Goal: Transaction & Acquisition: Obtain resource

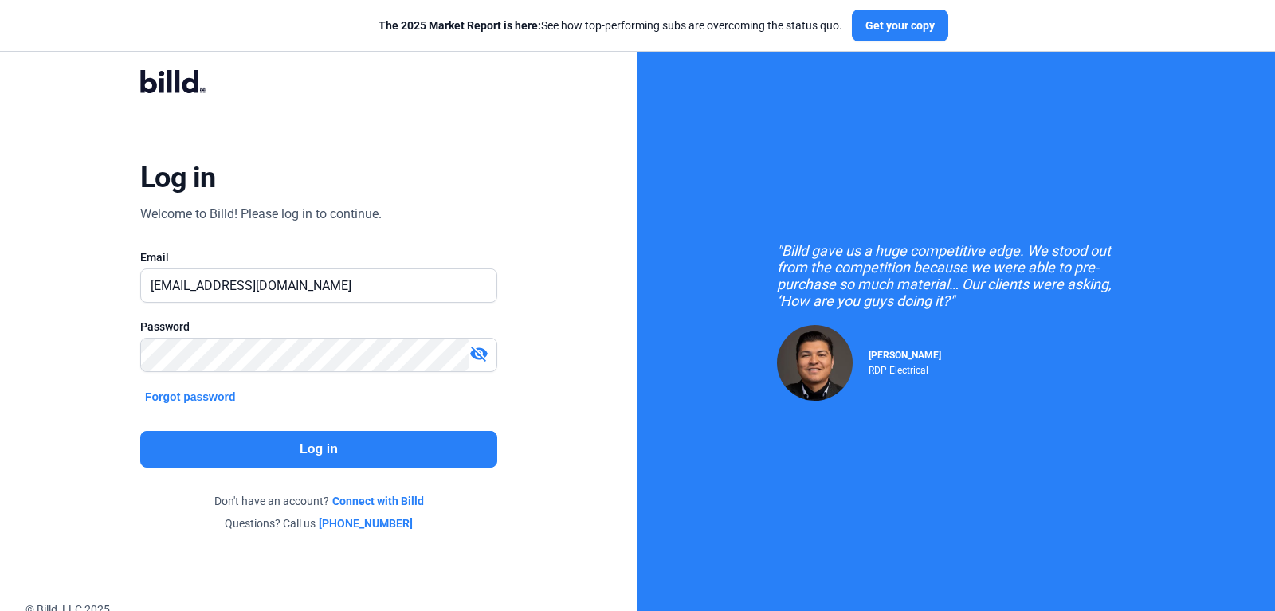
click at [480, 363] on div "visibility_off" at bounding box center [482, 355] width 27 height 22
click at [379, 453] on button "Log in" at bounding box center [318, 449] width 357 height 37
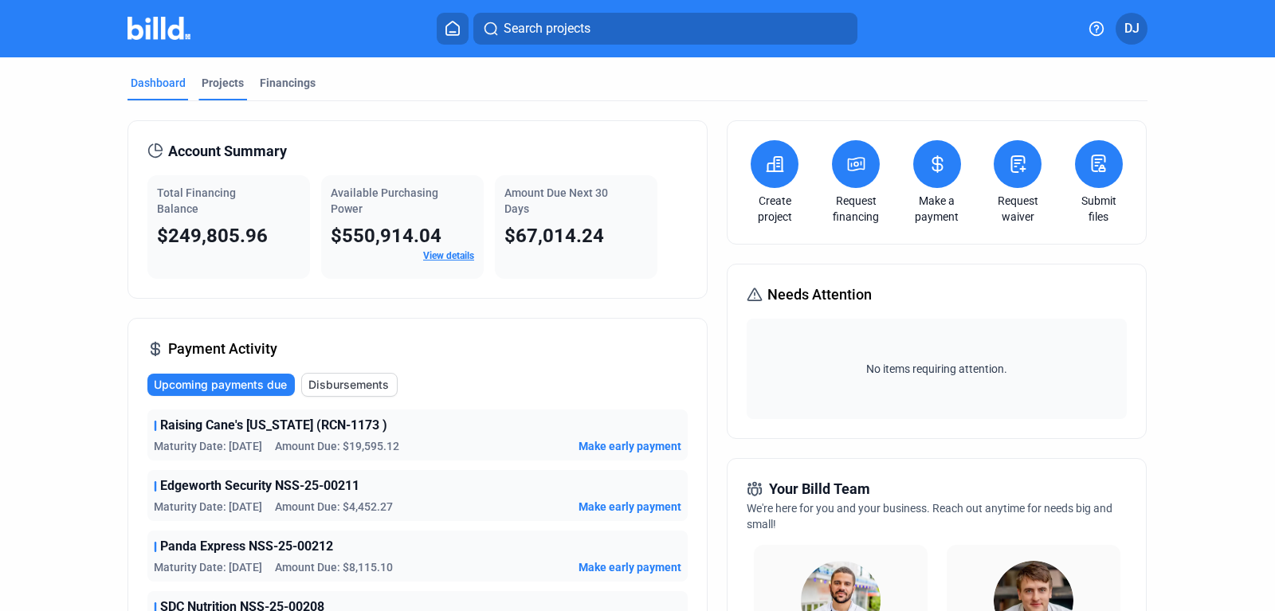
click at [215, 83] on div "Projects" at bounding box center [223, 83] width 42 height 16
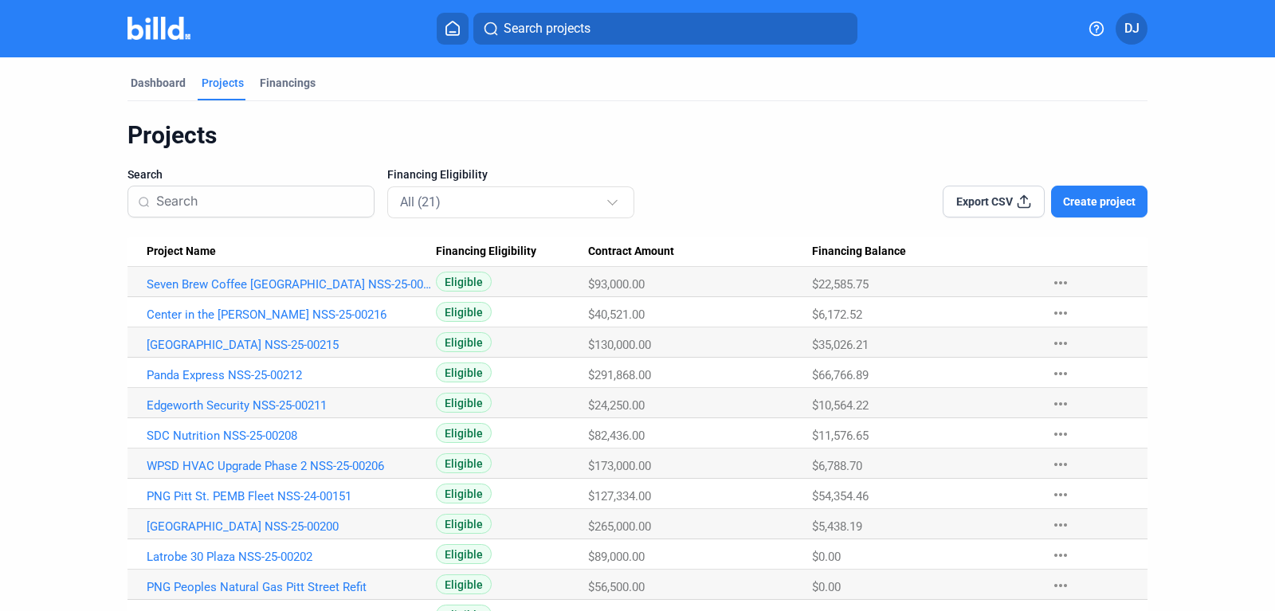
click at [1109, 202] on span "Create project" at bounding box center [1099, 202] width 73 height 16
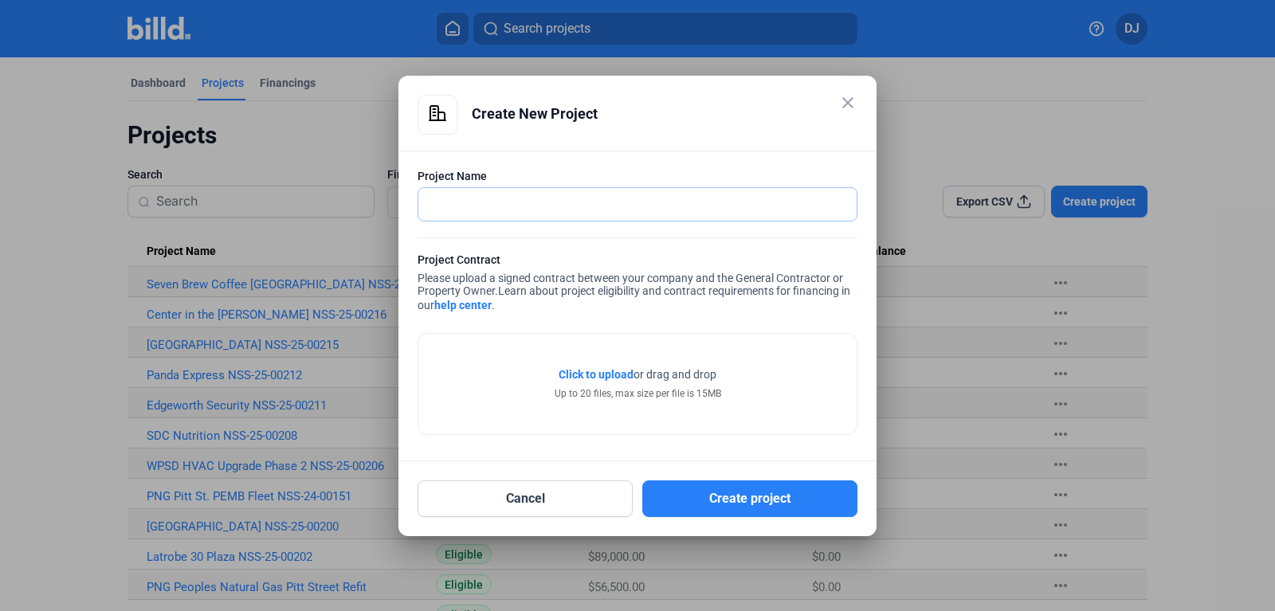
paste input "(NSS-25-00217) BBL Fleet"
click at [607, 202] on input "(NSS-25-00217) BBL Fleet" at bounding box center [637, 204] width 438 height 33
click at [524, 203] on input "(NSS-25-00217) BBL Fleet NSS-25-00217" at bounding box center [637, 204] width 438 height 33
type input "BBL Fleet NSS-25-00217"
click at [603, 370] on span "Click to upload" at bounding box center [595, 374] width 75 height 13
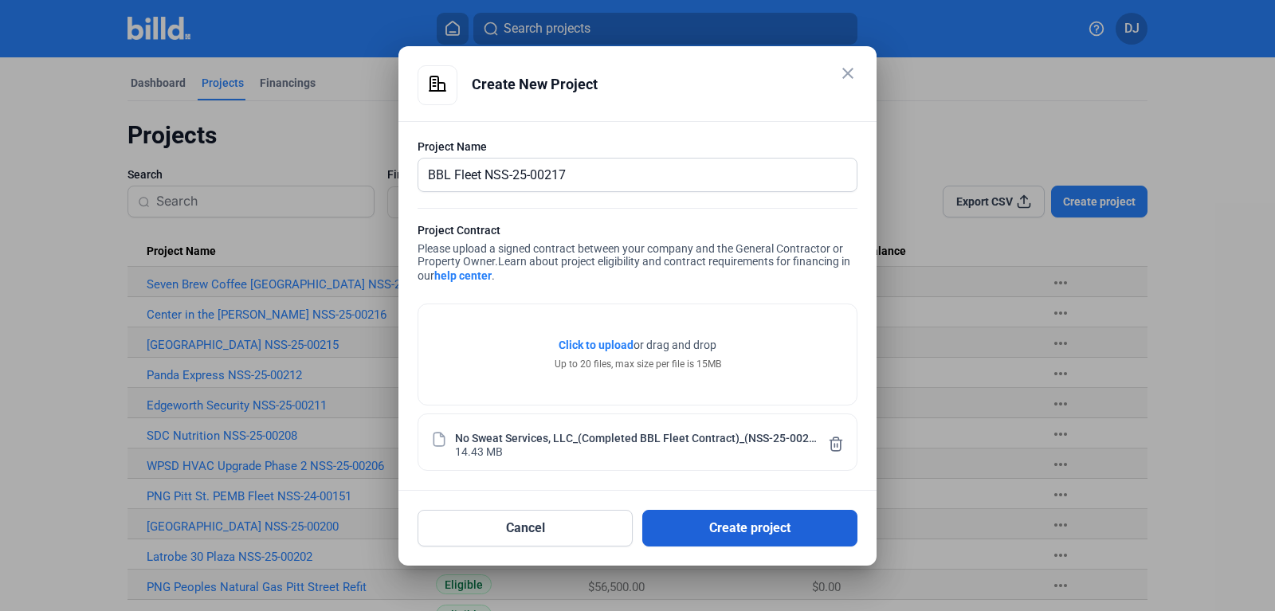
click at [715, 536] on button "Create project" at bounding box center [749, 528] width 215 height 37
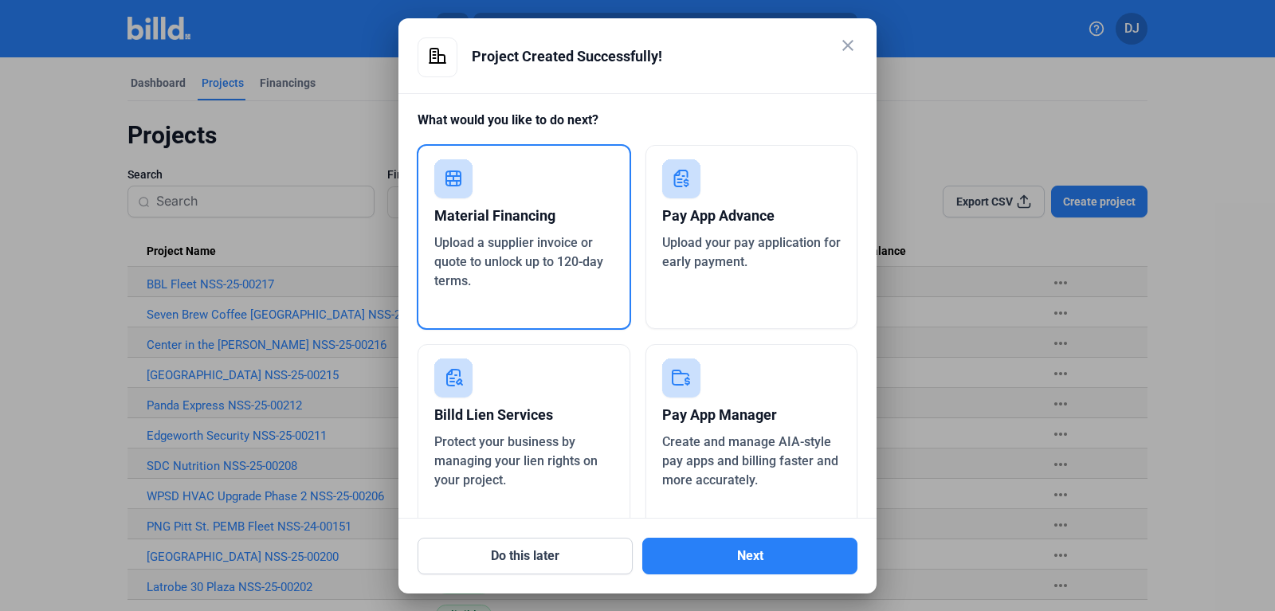
click at [296, 293] on div at bounding box center [637, 305] width 1275 height 611
click at [545, 547] on button "Do this later" at bounding box center [524, 556] width 215 height 37
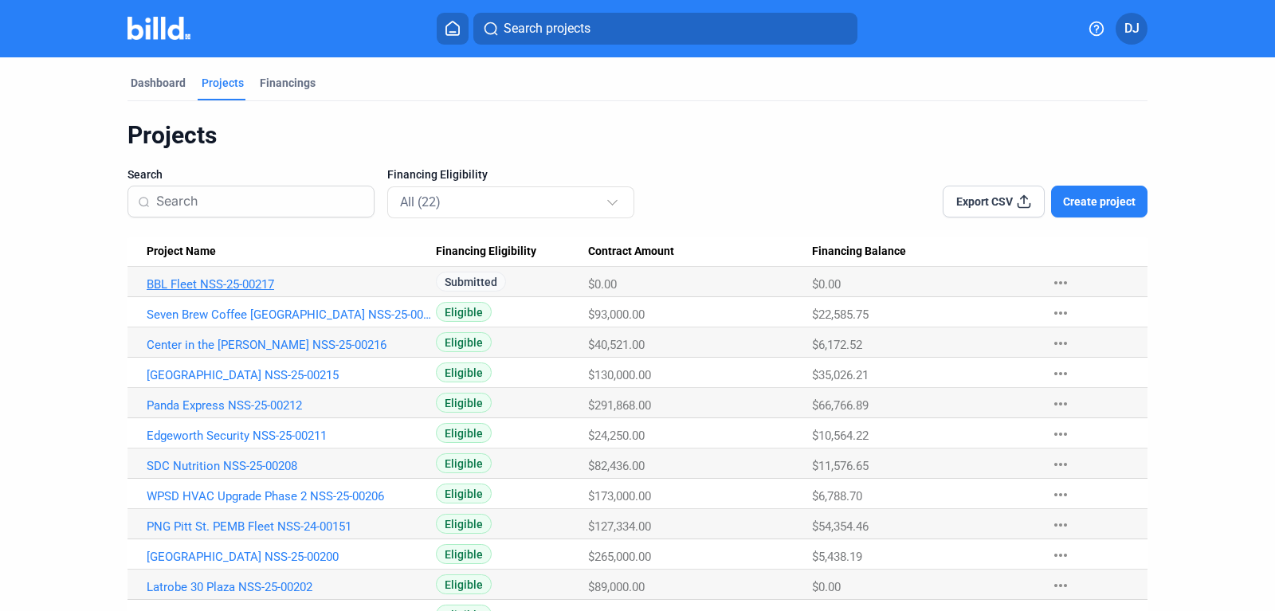
drag, startPoint x: 329, startPoint y: 284, endPoint x: 112, endPoint y: 286, distance: 217.5
click at [147, 286] on link "BBL Fleet NSS-25-00217" at bounding box center [291, 284] width 289 height 14
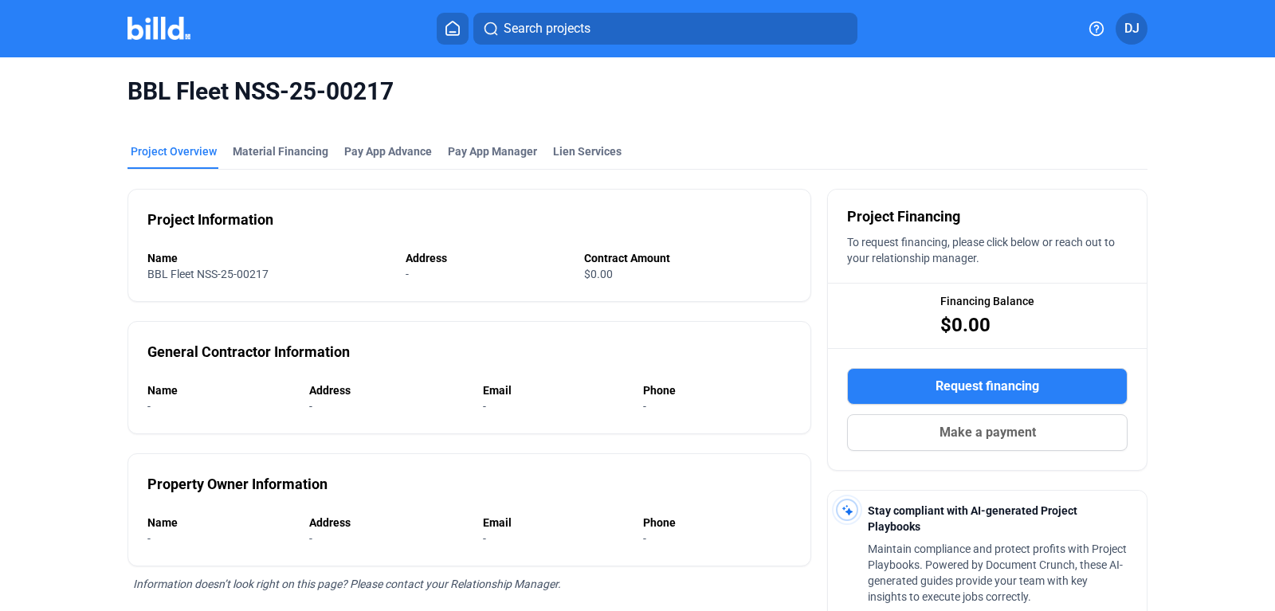
drag, startPoint x: 437, startPoint y: 88, endPoint x: 45, endPoint y: 91, distance: 392.8
click at [45, 91] on div "BBL Fleet NSS-25-00217 Project Overview Material Financing Pay App Advance Pay …" at bounding box center [637, 466] width 1275 height 819
copy span "BBL Fleet NSS-25-00217"
click at [287, 152] on div "Material Financing" at bounding box center [281, 151] width 96 height 16
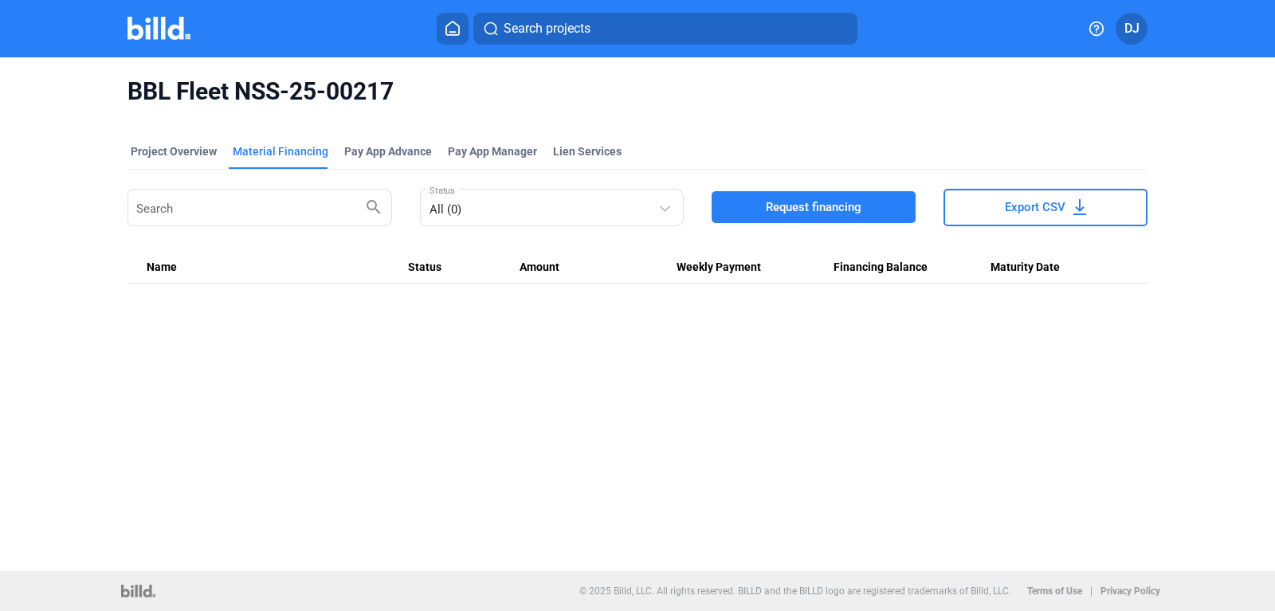
click at [800, 213] on span "Request financing" at bounding box center [814, 207] width 96 height 16
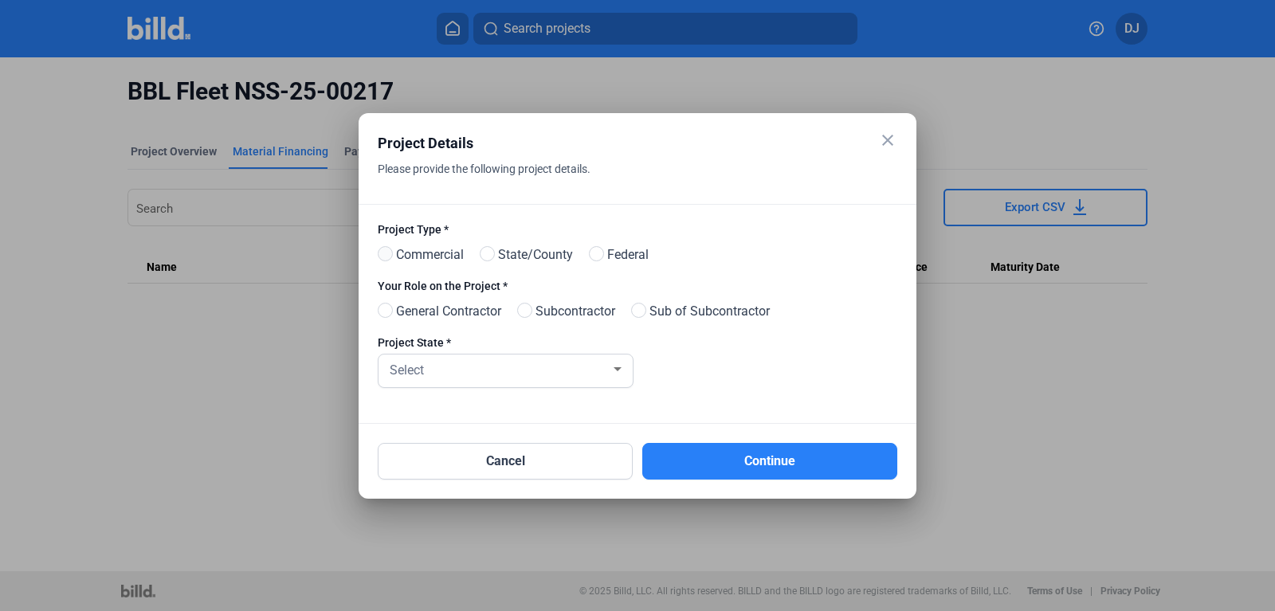
click at [384, 253] on span at bounding box center [385, 253] width 15 height 15
click at [384, 253] on input "Commercial" at bounding box center [384, 255] width 12 height 12
radio input "true"
click at [531, 307] on span at bounding box center [524, 310] width 15 height 15
click at [529, 307] on input "Subcontractor" at bounding box center [523, 311] width 12 height 12
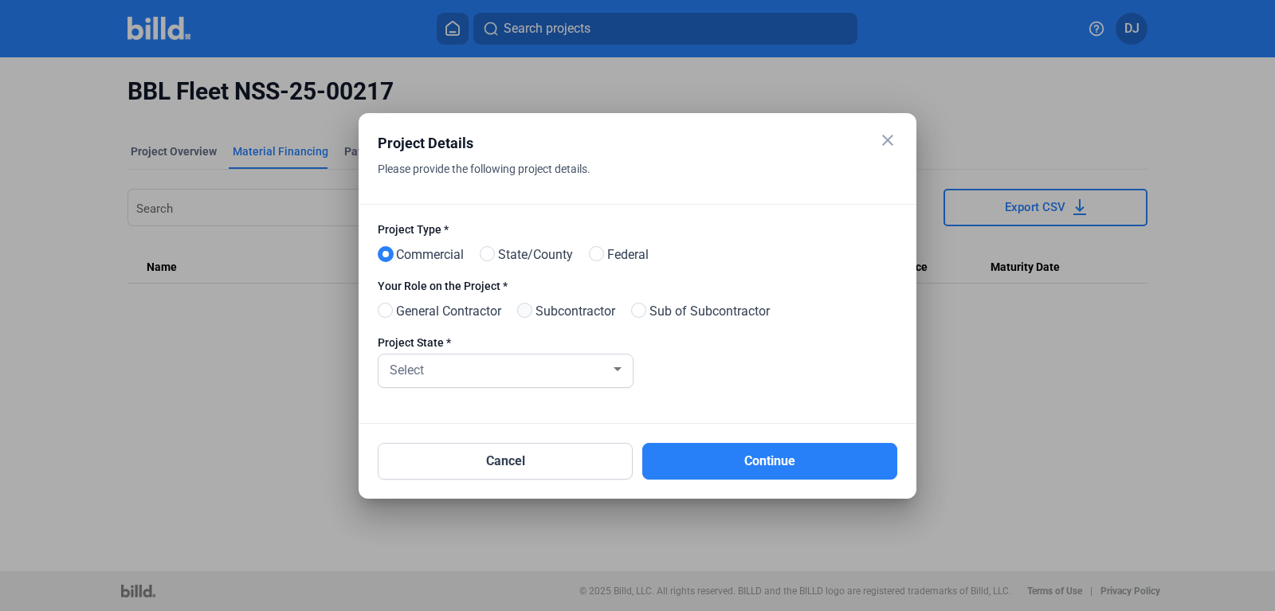
radio input "true"
click at [539, 347] on div "Project State *" at bounding box center [505, 343] width 254 height 16
click at [537, 356] on div "Select" at bounding box center [505, 371] width 238 height 33
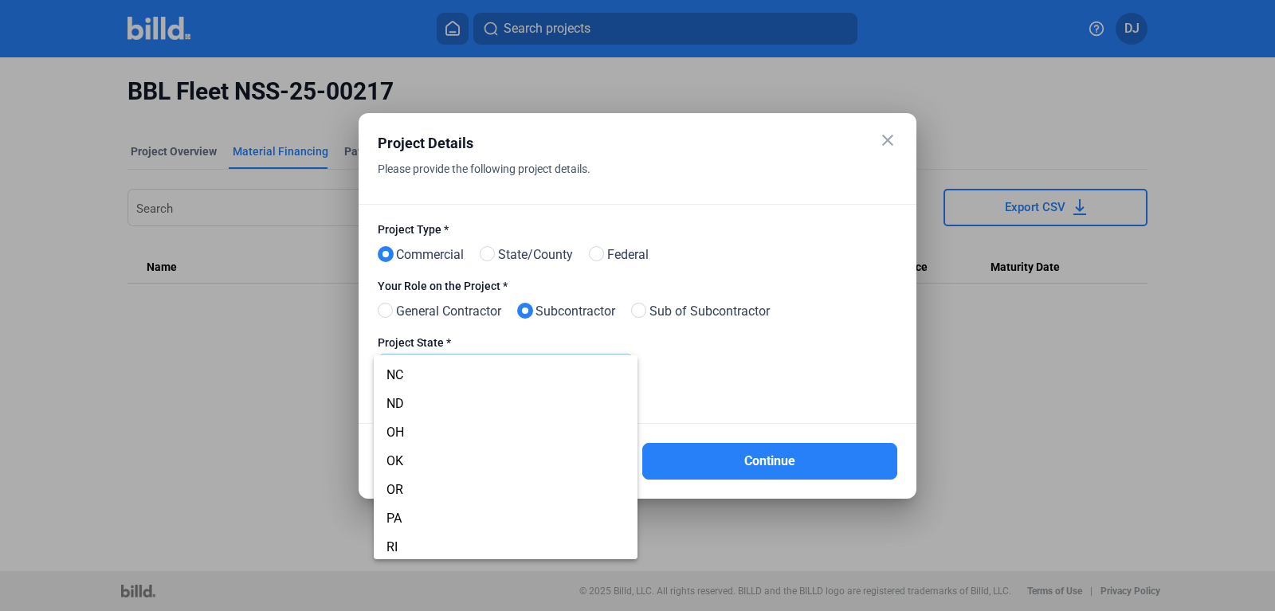
scroll to position [1013, 0]
click at [459, 453] on span "PA" at bounding box center [505, 446] width 238 height 29
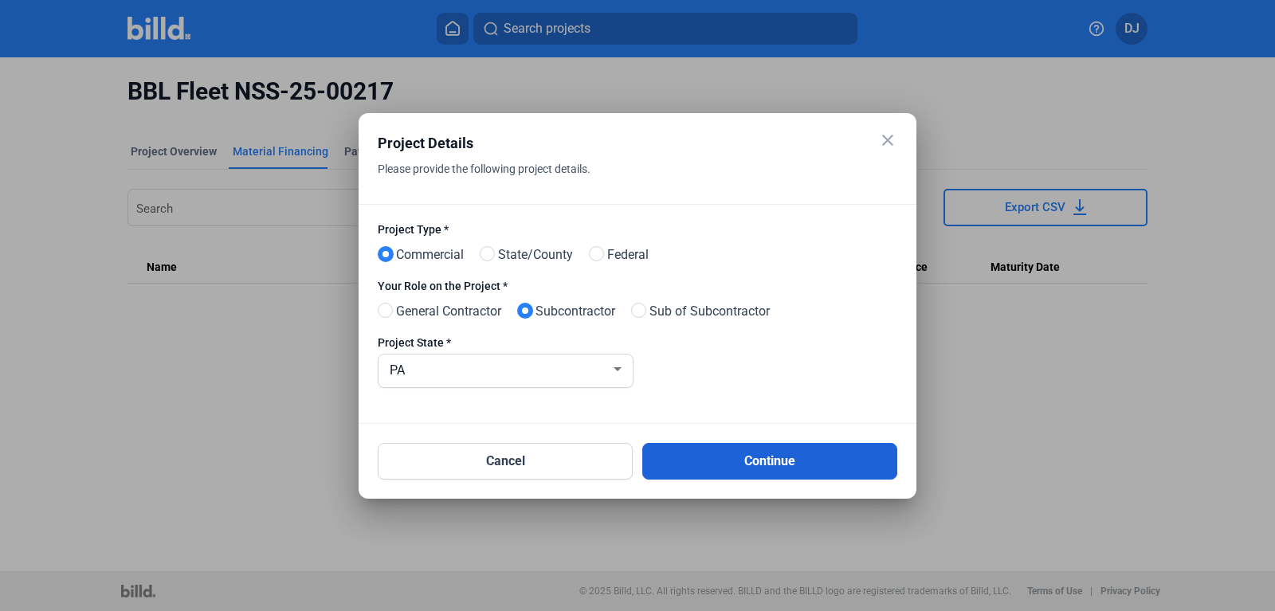
click at [777, 465] on button "Continue" at bounding box center [769, 461] width 255 height 37
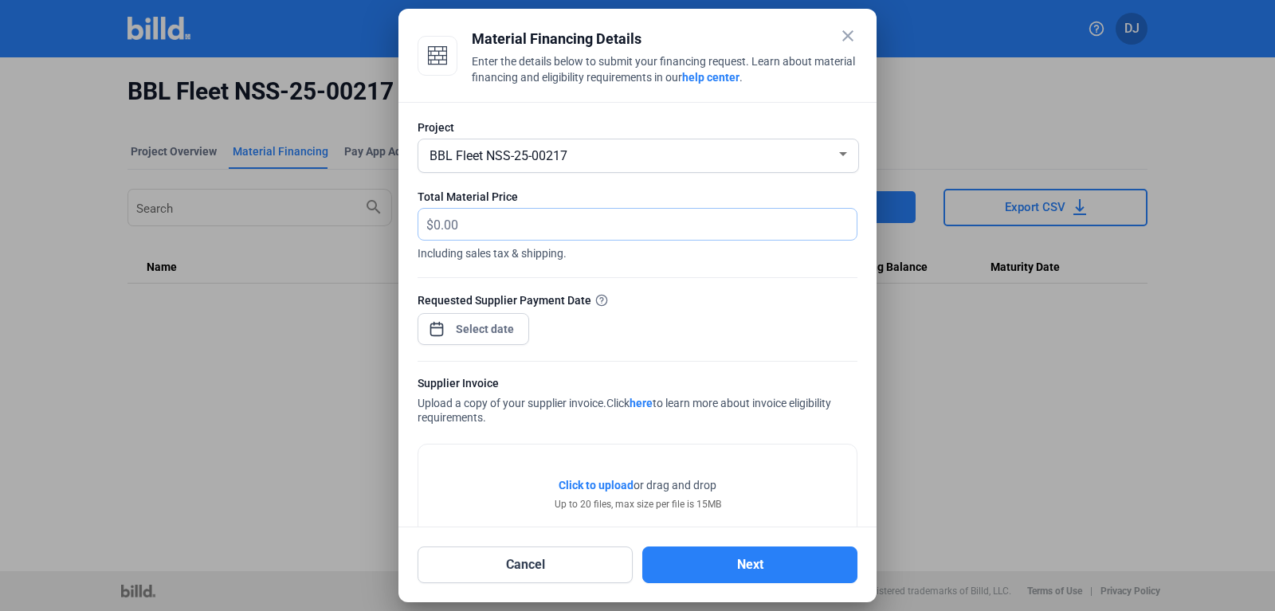
click at [533, 231] on input "text" at bounding box center [635, 224] width 405 height 31
type input "7,132.32"
click at [500, 316] on div at bounding box center [485, 329] width 69 height 29
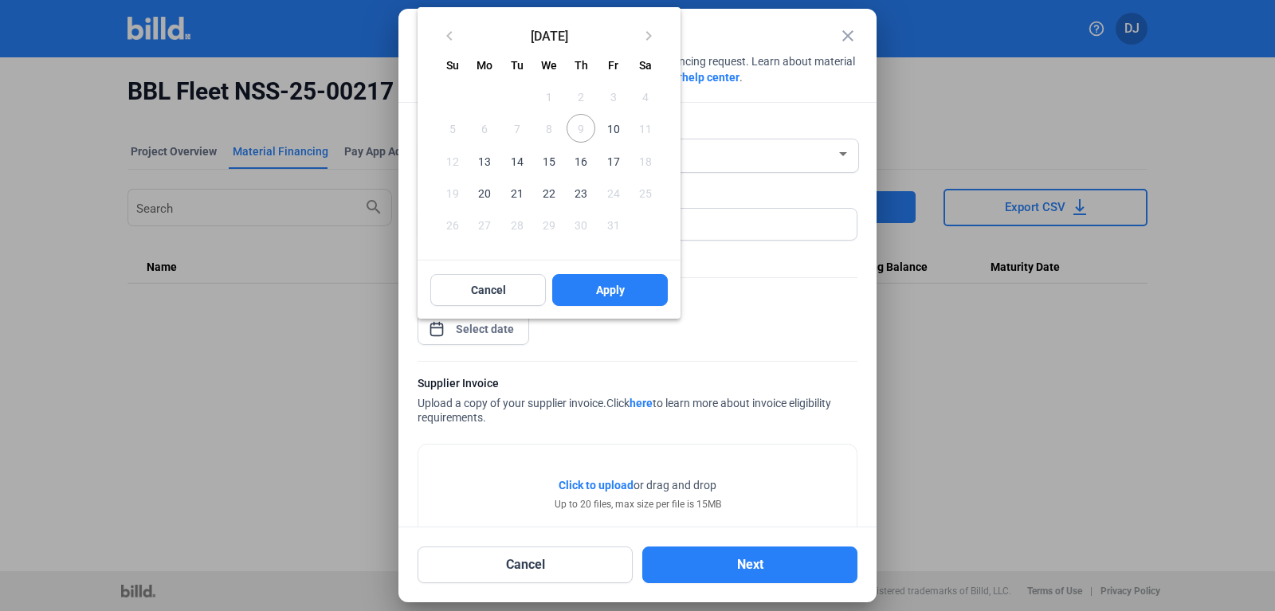
click at [611, 135] on span "10" at bounding box center [612, 128] width 29 height 29
click at [596, 296] on span "Apply" at bounding box center [610, 290] width 29 height 16
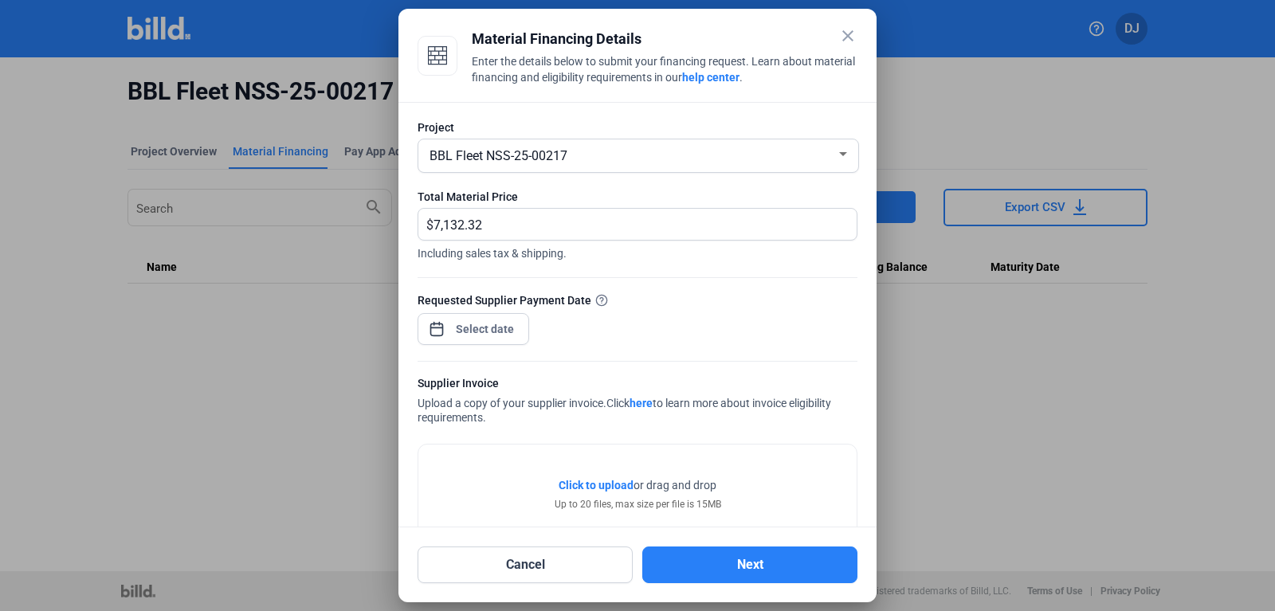
click at [597, 484] on span "Click to upload" at bounding box center [595, 485] width 75 height 13
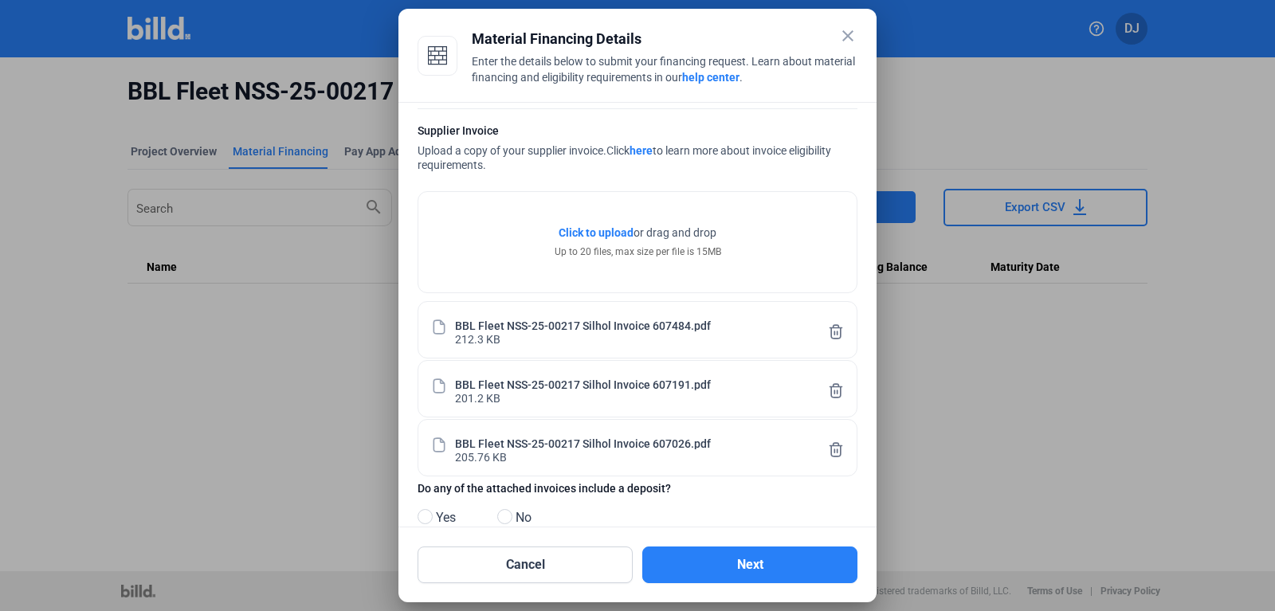
scroll to position [288, 0]
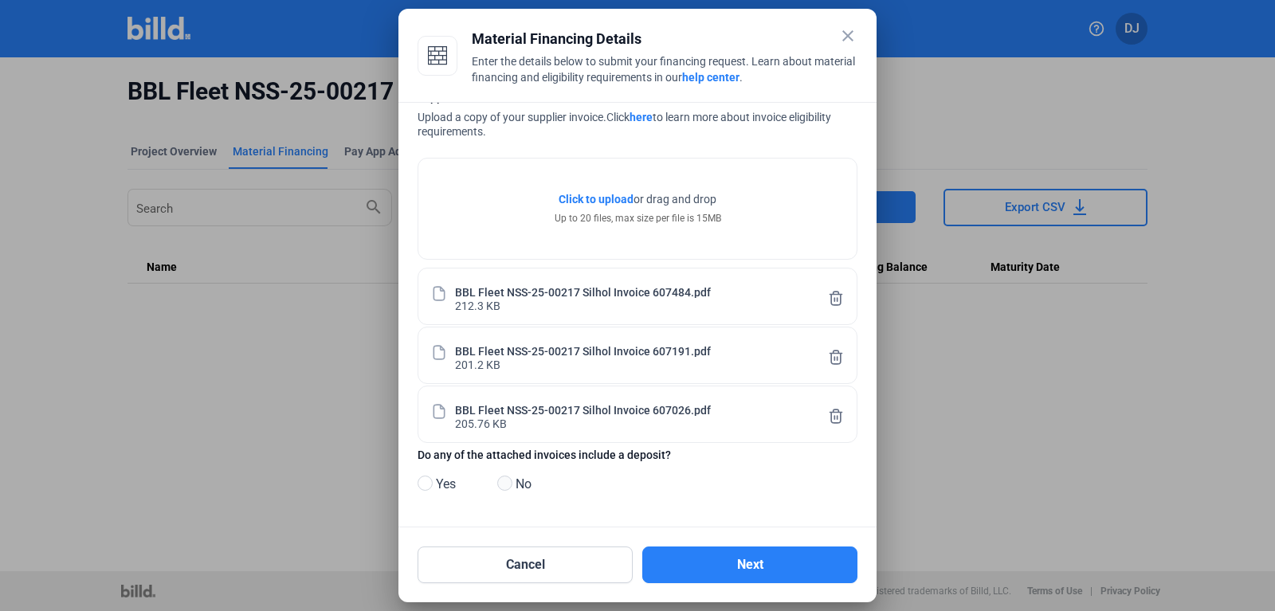
click at [502, 485] on span at bounding box center [504, 483] width 15 height 15
click at [502, 485] on input "No" at bounding box center [503, 484] width 12 height 12
radio input "true"
click at [753, 567] on button "Next" at bounding box center [749, 565] width 215 height 37
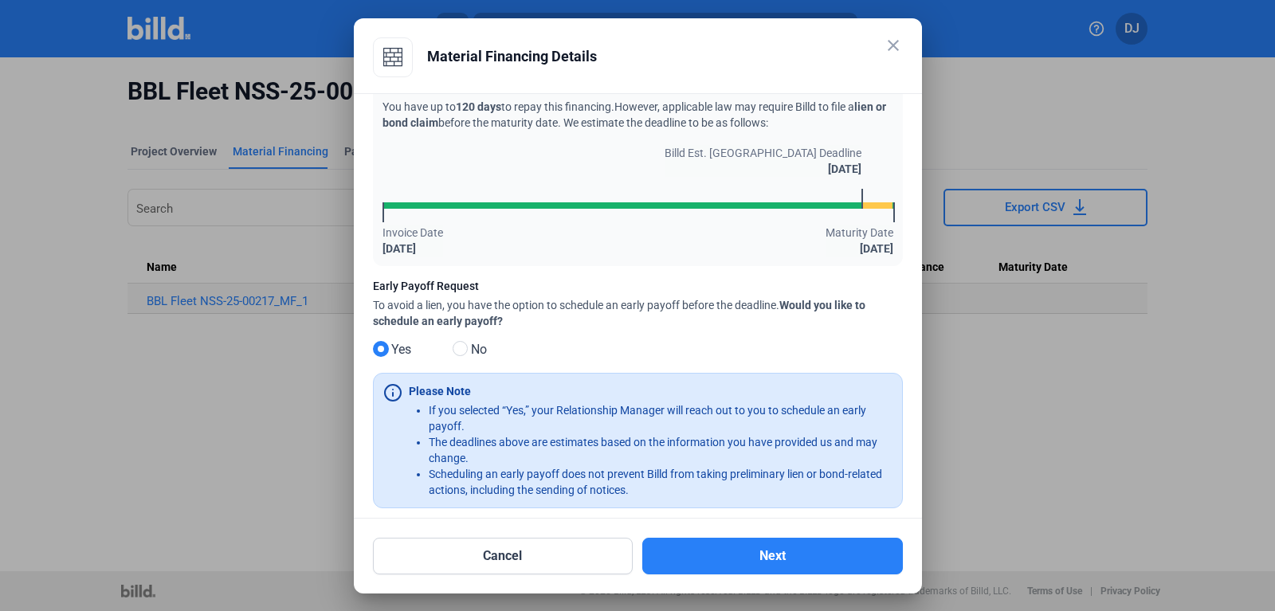
scroll to position [68, 0]
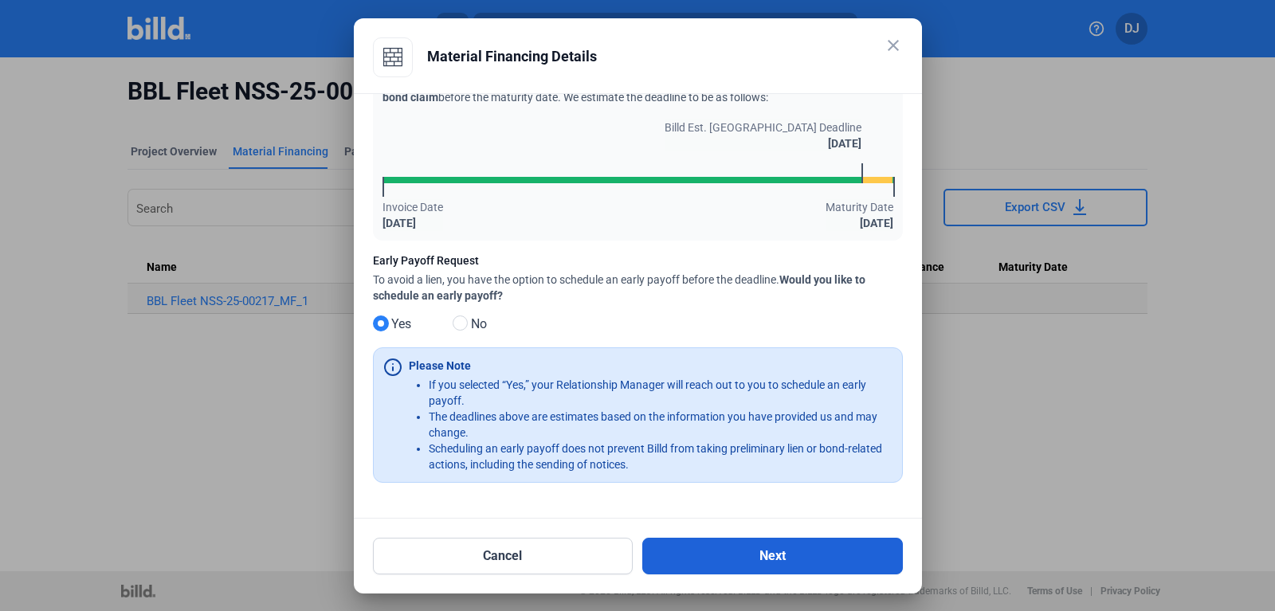
click at [716, 568] on button "Next" at bounding box center [772, 556] width 261 height 37
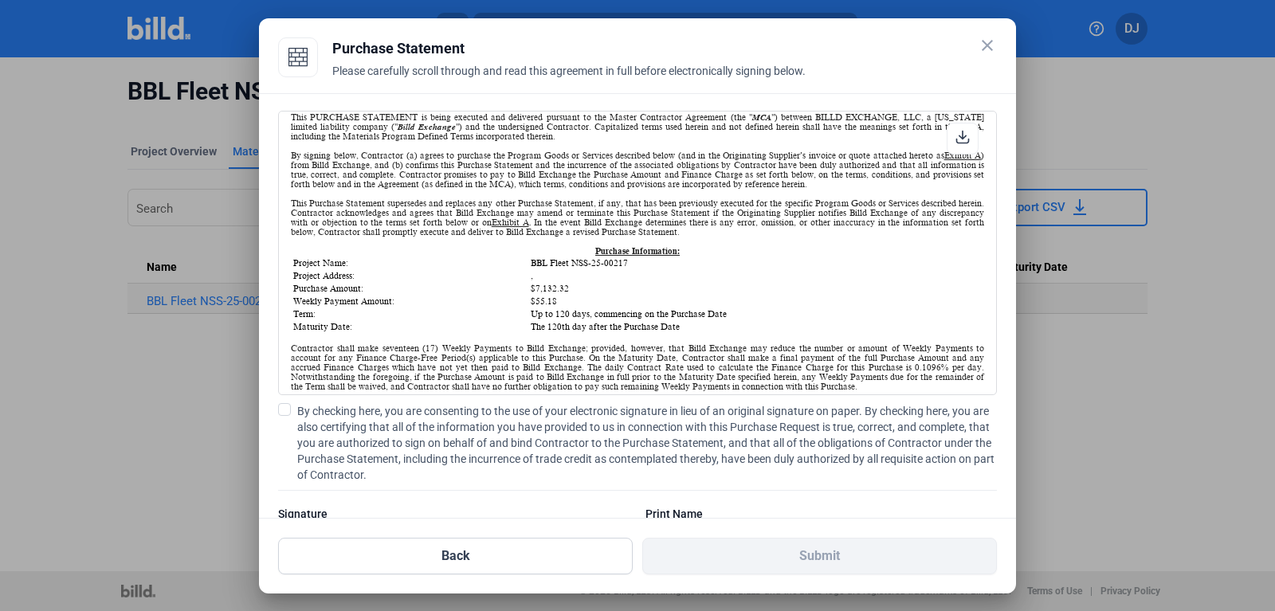
scroll to position [122, 0]
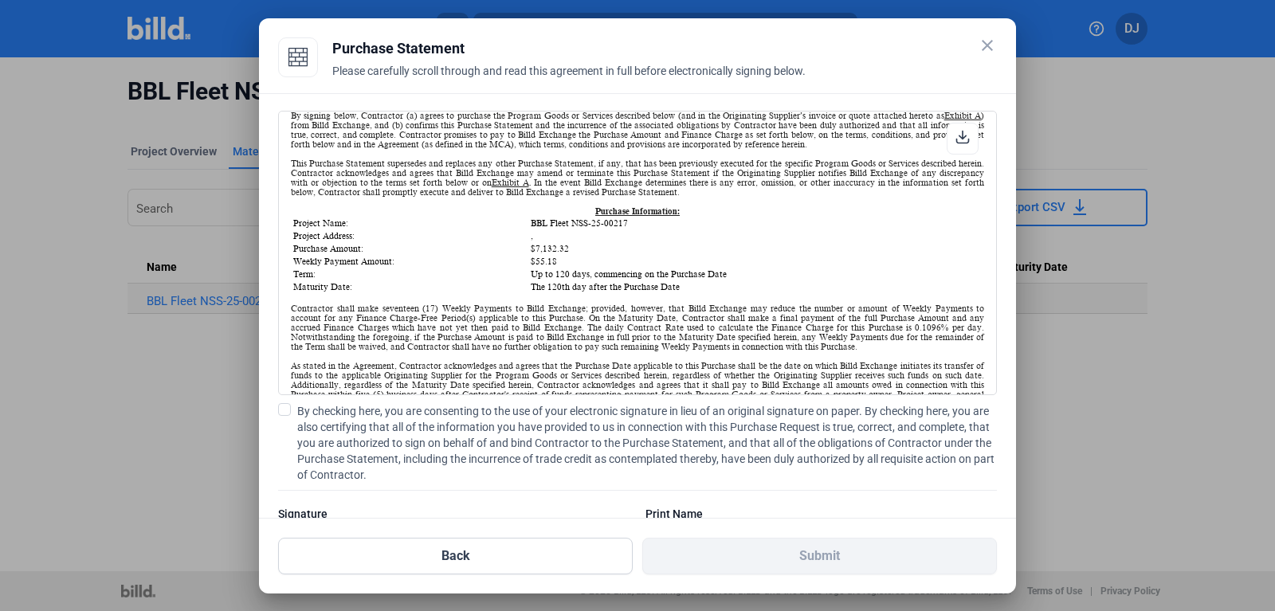
click at [284, 406] on span at bounding box center [284, 409] width 13 height 13
click at [0, 0] on input "By checking here, you are consenting to the use of your electronic signature in…" at bounding box center [0, 0] width 0 height 0
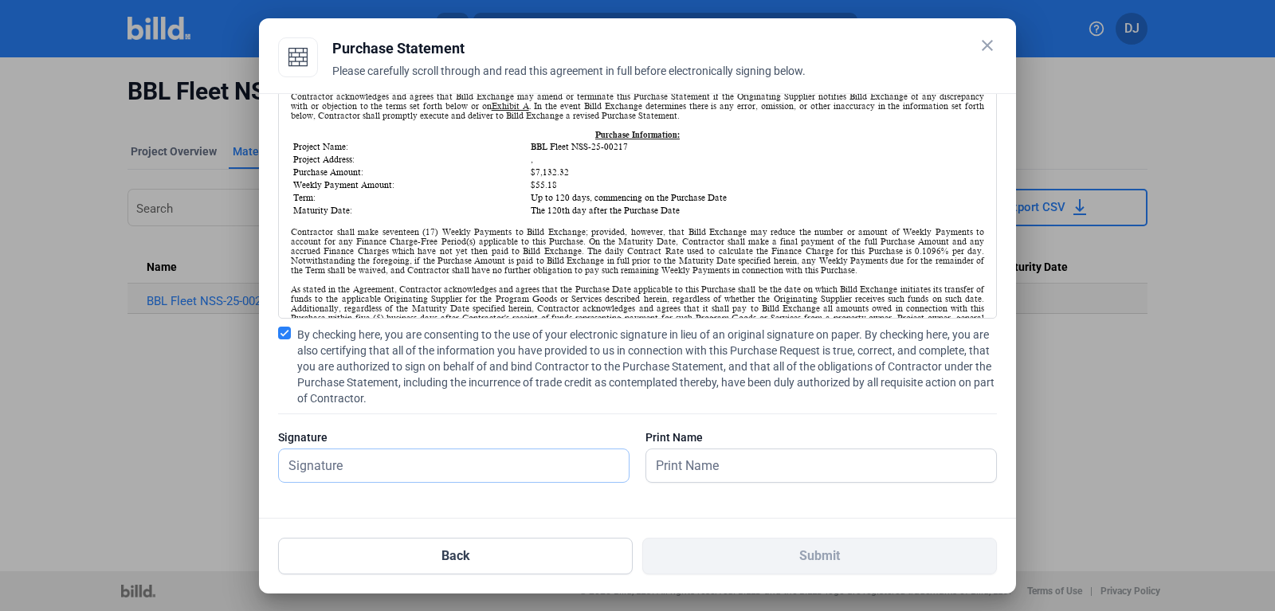
click at [336, 473] on input "text" at bounding box center [445, 465] width 332 height 33
type input "[PERSON_NAME]"
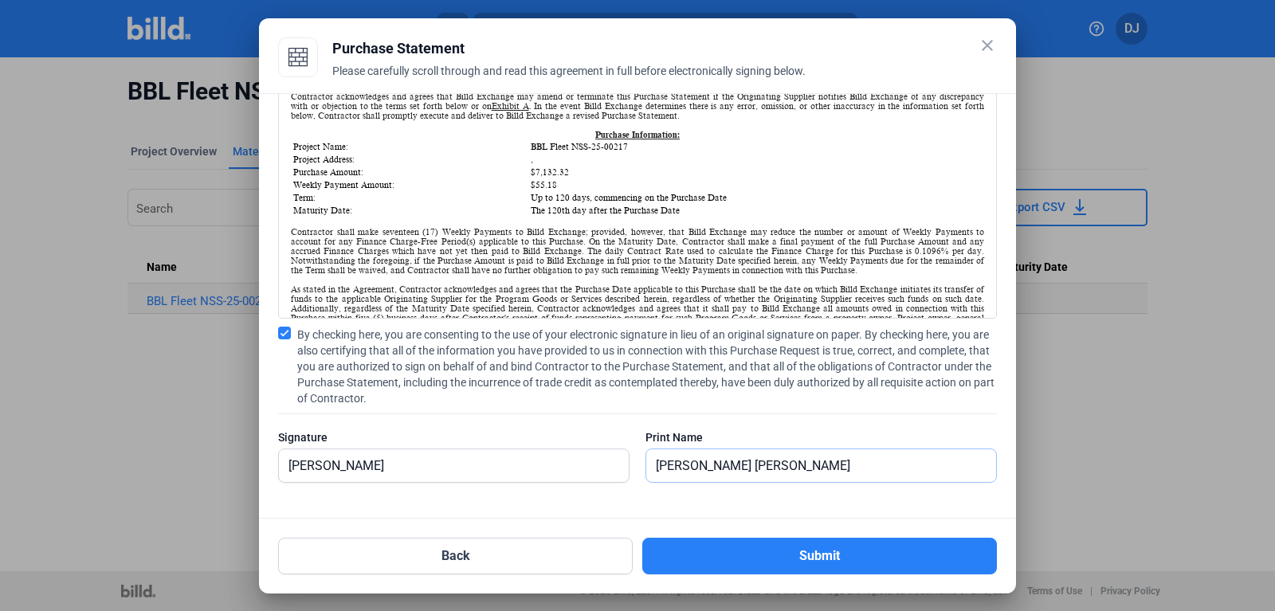
type input "[PERSON_NAME]"
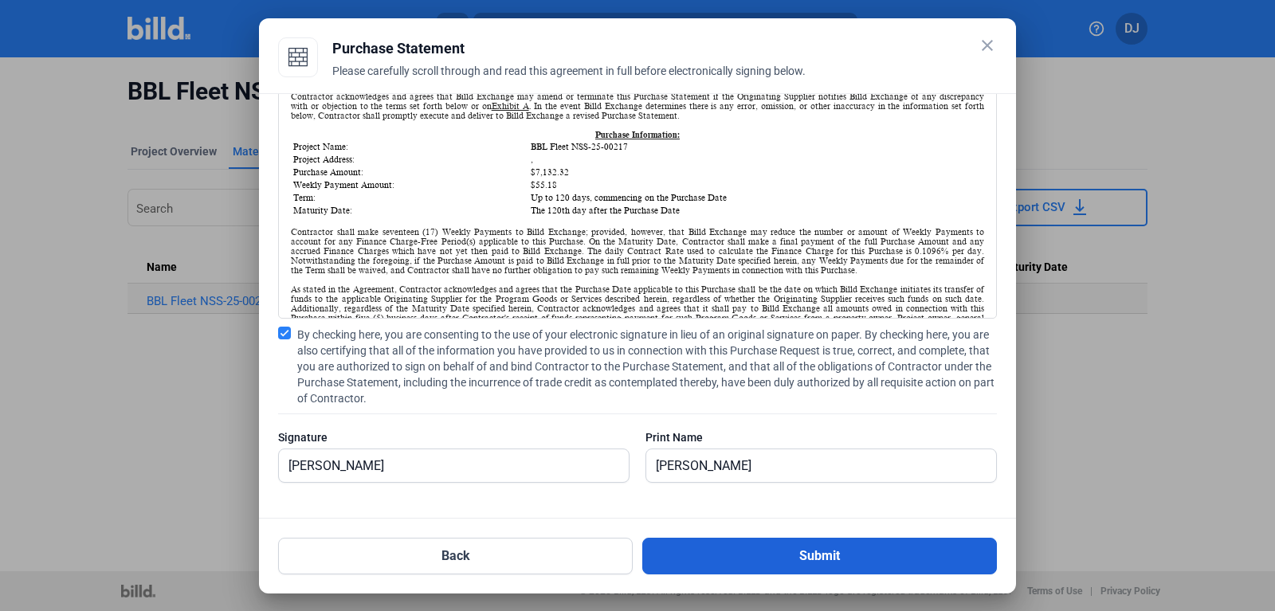
click at [679, 546] on button "Submit" at bounding box center [819, 556] width 355 height 37
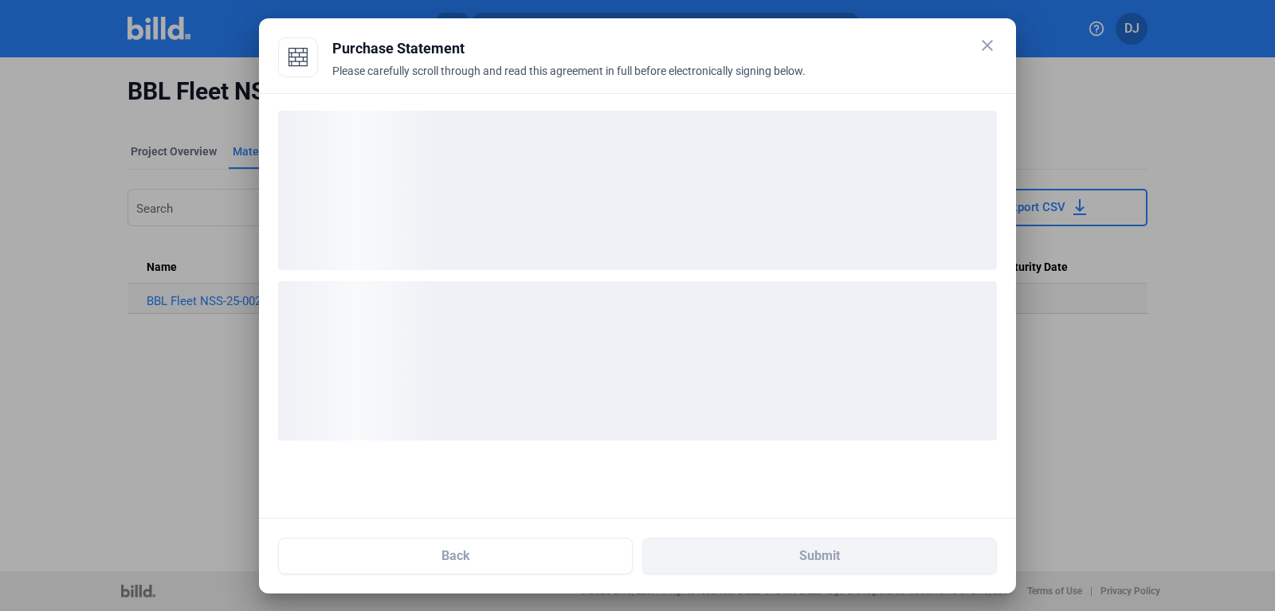
scroll to position [0, 0]
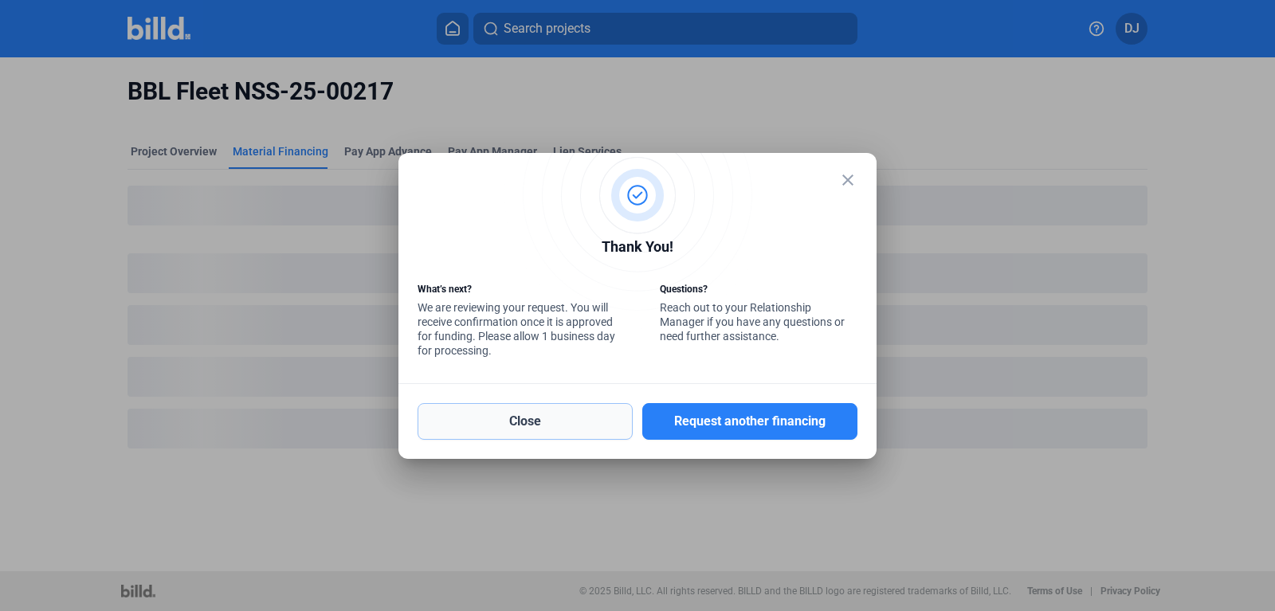
click at [576, 417] on button "Close" at bounding box center [524, 421] width 215 height 37
